Goal: Information Seeking & Learning: Learn about a topic

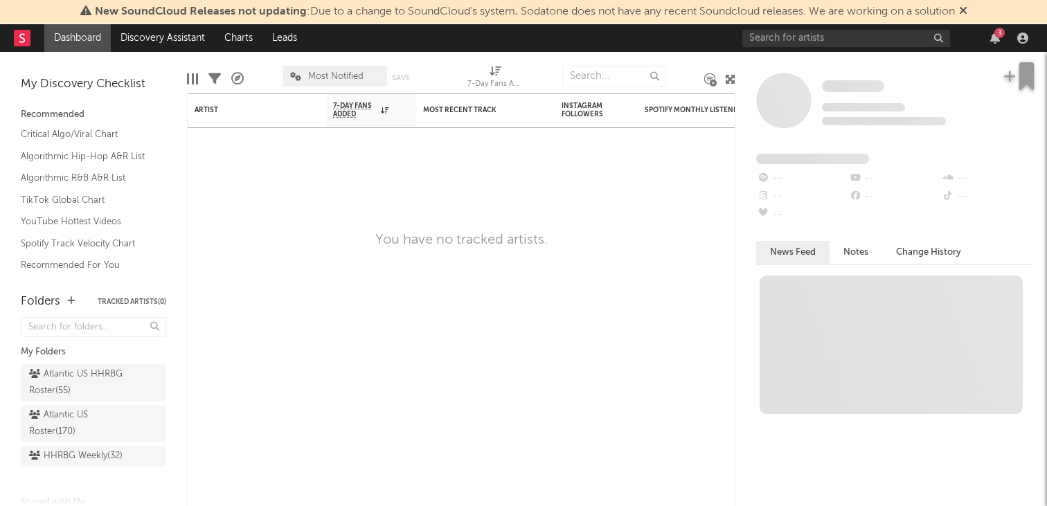
click at [795, 24] on div "3" at bounding box center [888, 38] width 291 height 28
click at [795, 35] on input "text" at bounding box center [847, 38] width 208 height 17
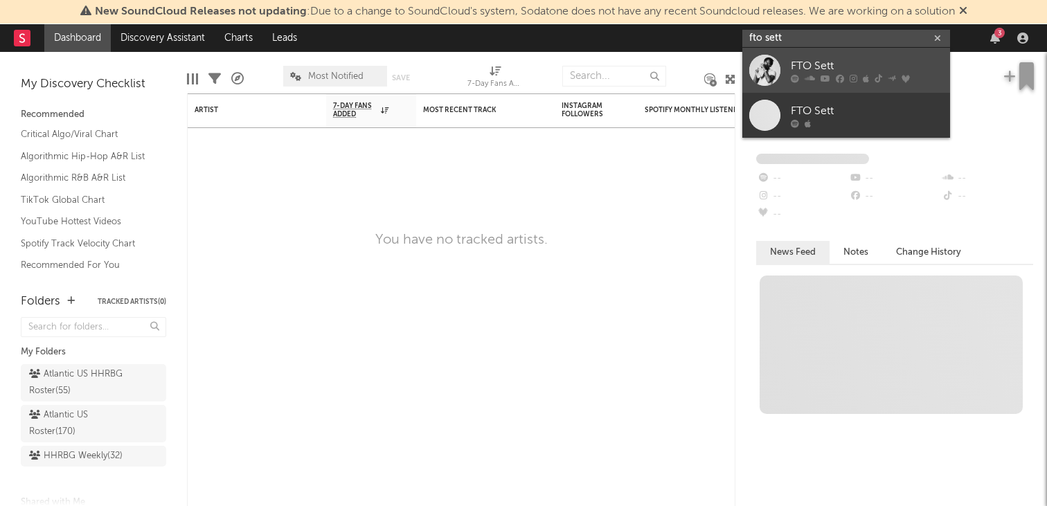
type input "fto sett"
click at [837, 53] on link "FTO Sett" at bounding box center [847, 70] width 208 height 45
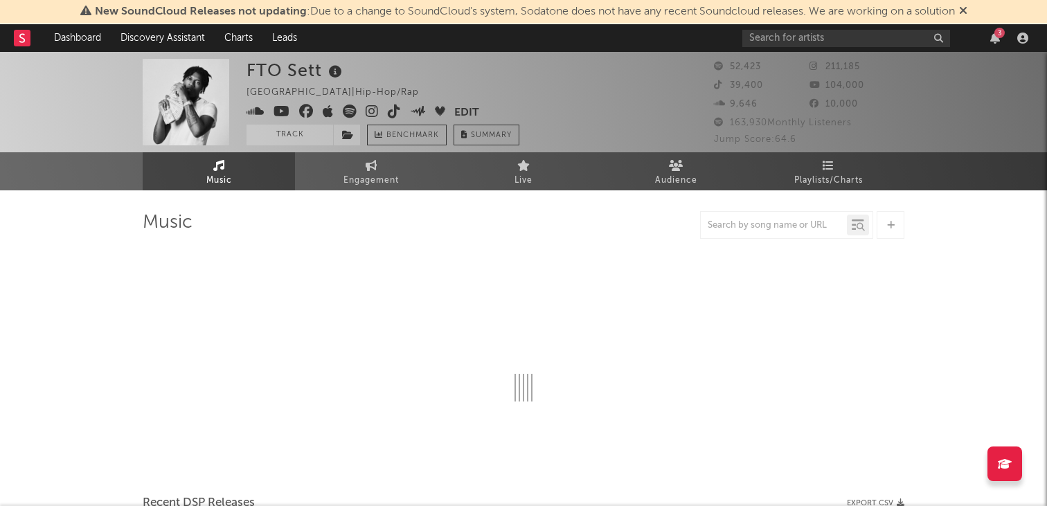
select select "6m"
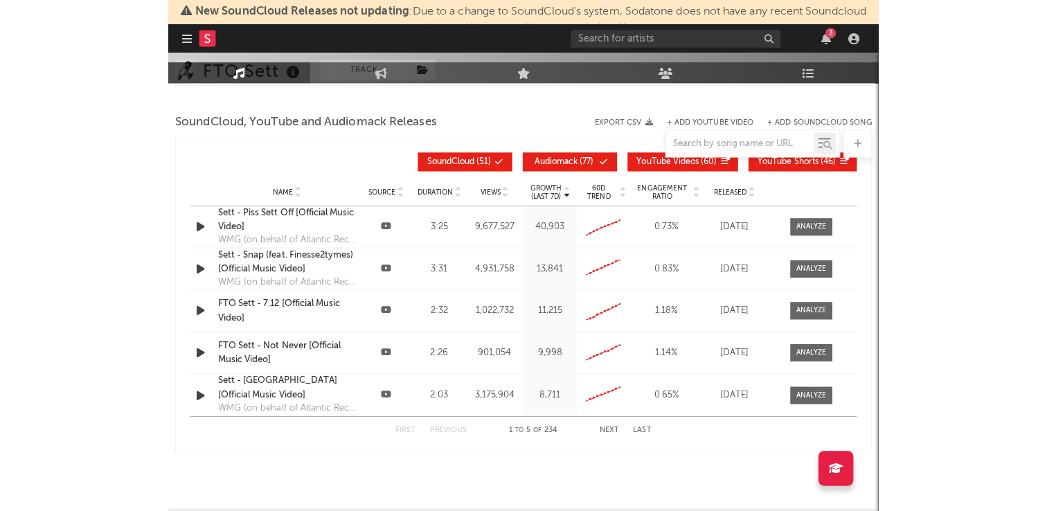
scroll to position [1593, 0]
